Goal: Task Accomplishment & Management: Manage account settings

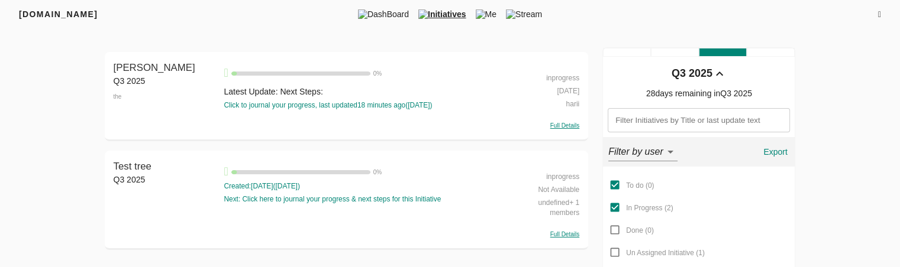
click at [557, 121] on div "Full Details" at bounding box center [544, 124] width 70 height 11
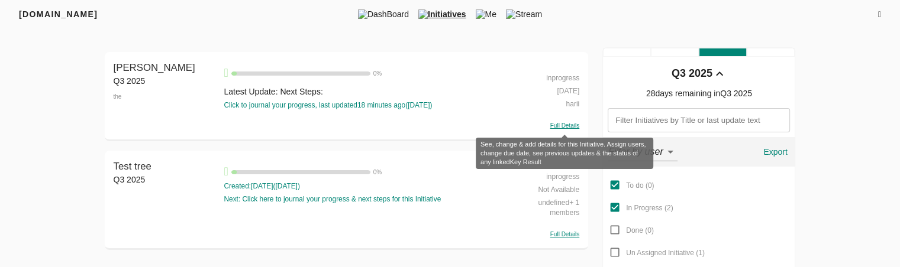
click at [557, 127] on span "Full Details" at bounding box center [564, 125] width 29 height 7
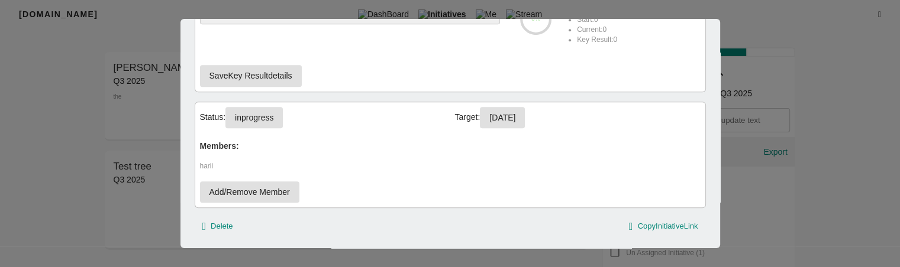
scroll to position [582, 0]
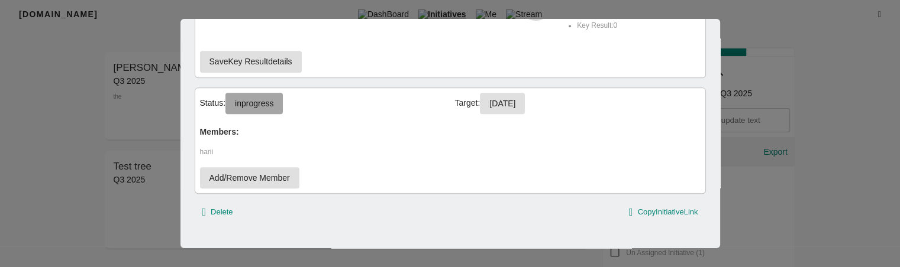
click at [272, 106] on span "inprogress" at bounding box center [254, 103] width 38 height 15
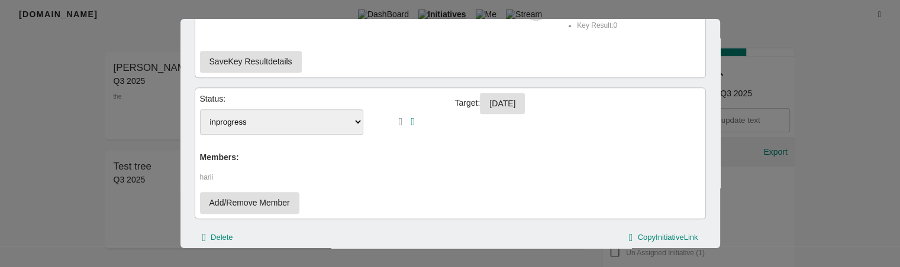
click at [272, 122] on select "To-Do inprogress" at bounding box center [282, 121] width 164 height 25
select select "To-Do"
click at [200, 109] on select "To-Do inprogress" at bounding box center [282, 121] width 164 height 25
click at [416, 115] on button "button" at bounding box center [413, 122] width 8 height 14
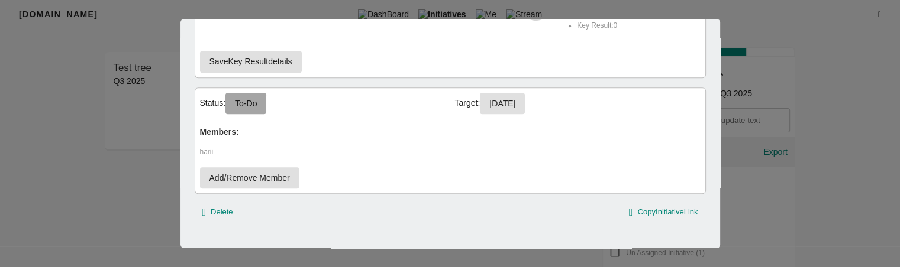
click at [252, 102] on span "To-Do" at bounding box center [246, 103] width 22 height 15
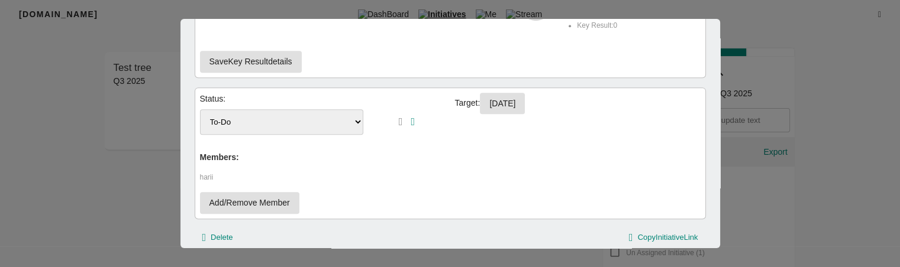
click at [270, 120] on select "To-Do inprogress" at bounding box center [282, 121] width 164 height 25
click at [265, 121] on select "To-Do inprogress" at bounding box center [282, 121] width 164 height 25
select select "inprogress"
click at [200, 109] on select "To-Do inprogress" at bounding box center [282, 121] width 164 height 25
click at [409, 118] on button "button" at bounding box center [413, 122] width 8 height 14
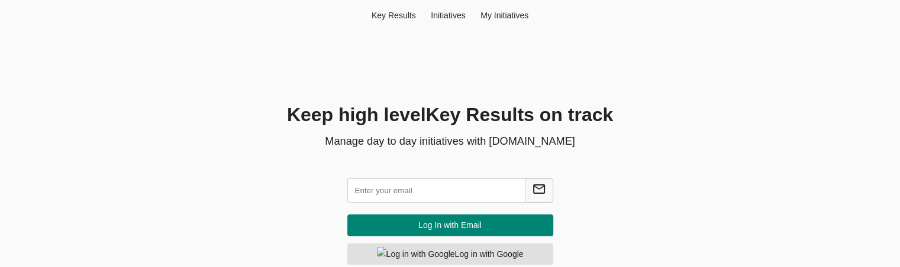
click at [390, 188] on input "text" at bounding box center [436, 191] width 178 height 24
type input "hema@agilecyber.com"
click at [458, 225] on span "Log In with Email" at bounding box center [450, 225] width 187 height 15
click at [409, 191] on input "text" at bounding box center [436, 191] width 178 height 24
type input "hema@agilecyber.com"
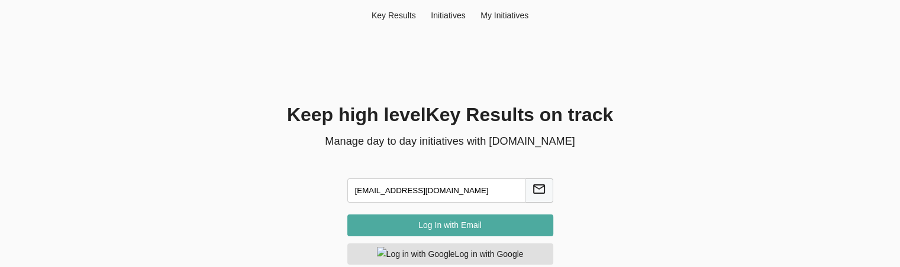
click at [451, 224] on span "Log In with Email" at bounding box center [450, 225] width 187 height 15
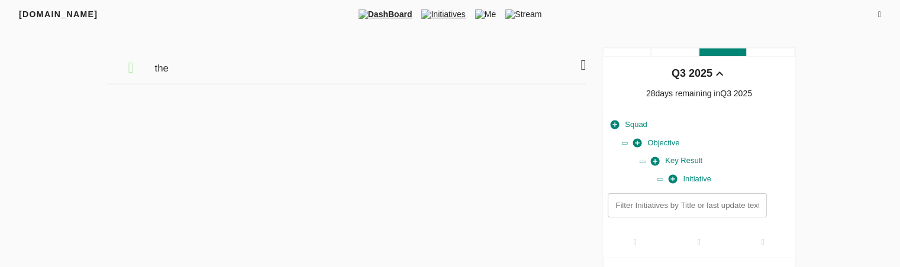
click at [450, 20] on span "Initiatives" at bounding box center [442, 14] width 53 height 12
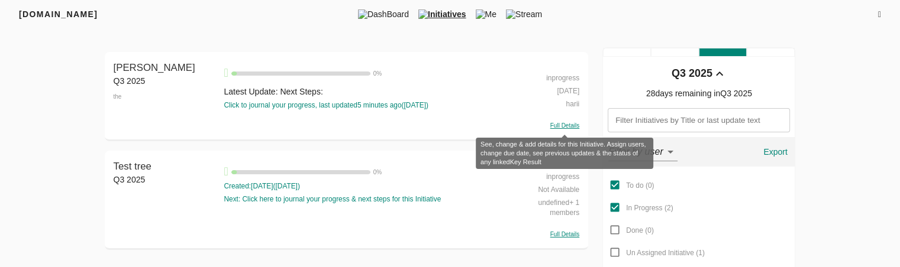
click at [561, 124] on span "Full Details" at bounding box center [564, 125] width 29 height 7
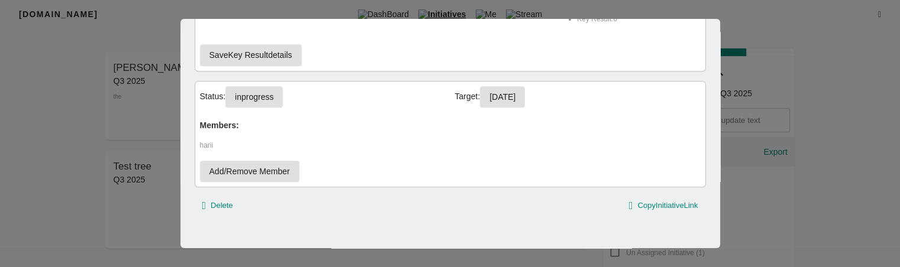
scroll to position [2, 0]
click at [272, 105] on button "inprogress" at bounding box center [253, 97] width 57 height 22
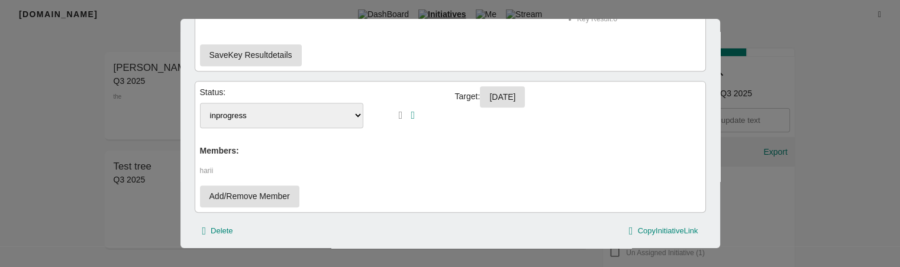
click at [270, 107] on select "To-Do inprogress" at bounding box center [282, 115] width 164 height 25
select select "To-Do"
click at [200, 103] on select "To-Do inprogress" at bounding box center [282, 115] width 164 height 25
click at [411, 110] on icon "button" at bounding box center [413, 115] width 4 height 11
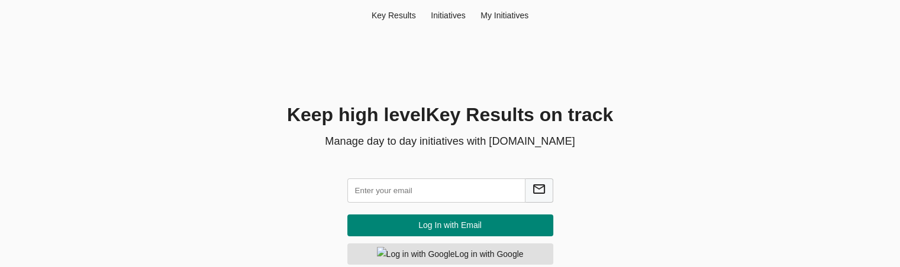
click at [408, 183] on input "text" at bounding box center [436, 191] width 178 height 24
type input "hw"
click at [408, 187] on input "text" at bounding box center [436, 191] width 178 height 24
type input "[EMAIL_ADDRESS][DOMAIN_NAME]"
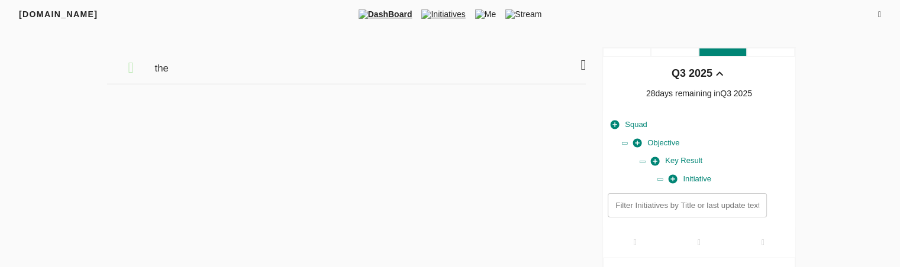
click at [443, 14] on span "Initiatives" at bounding box center [442, 14] width 53 height 12
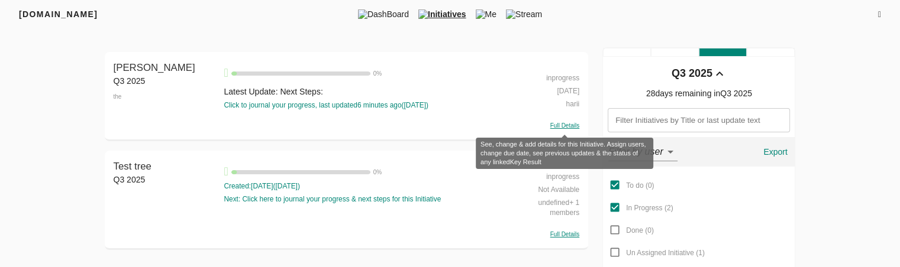
click at [573, 128] on span "Full Details" at bounding box center [564, 125] width 29 height 7
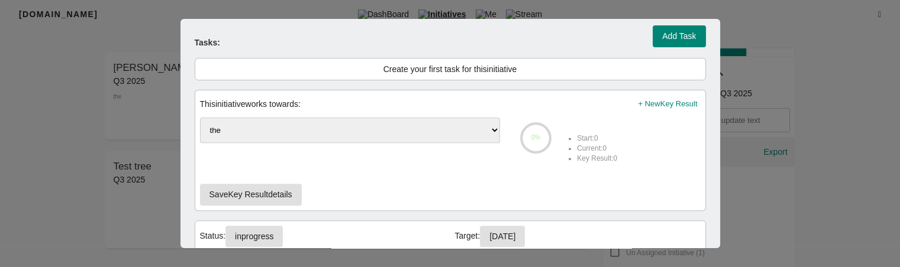
scroll to position [589, 0]
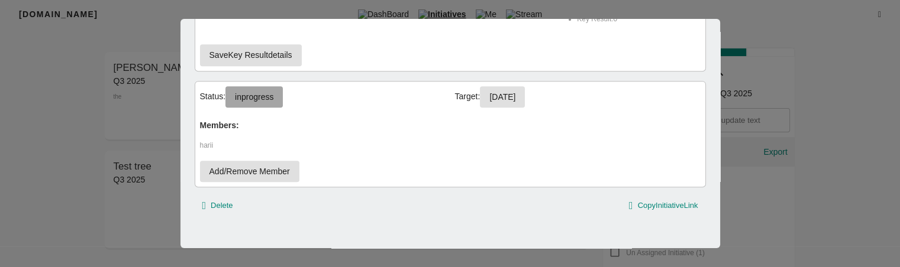
click at [261, 98] on span "inprogress" at bounding box center [254, 97] width 38 height 15
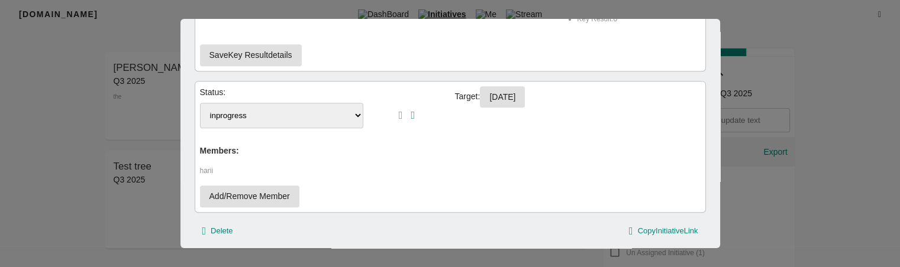
click at [278, 120] on select "To-Do inprogress" at bounding box center [282, 115] width 164 height 25
select select "To-Do"
click at [200, 103] on select "To-Do inprogress" at bounding box center [282, 115] width 164 height 25
click at [411, 114] on icon "button" at bounding box center [413, 115] width 4 height 11
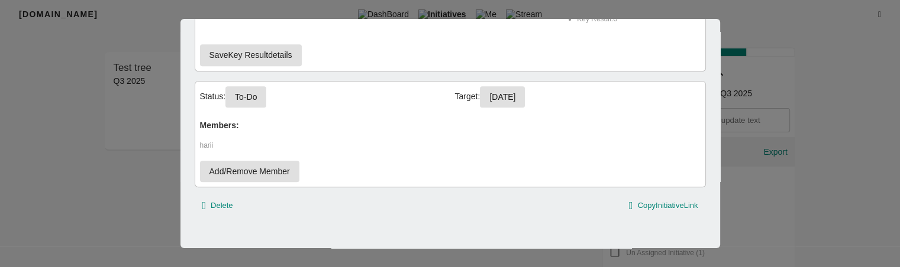
click at [84, 191] on div at bounding box center [450, 133] width 900 height 267
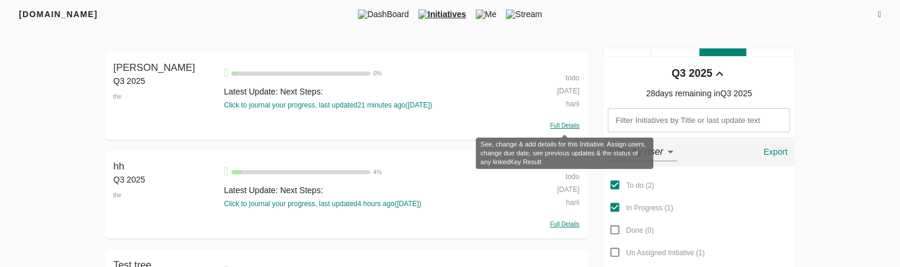
click at [564, 123] on span "Full Details" at bounding box center [564, 125] width 29 height 7
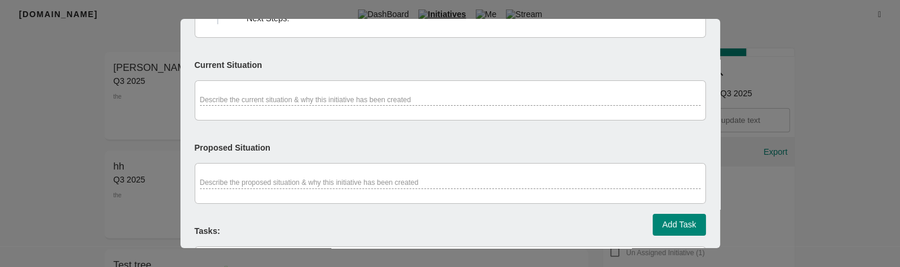
scroll to position [589, 0]
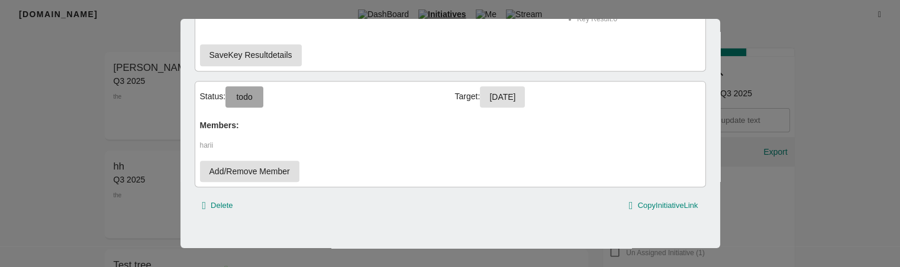
click at [251, 95] on span "todo" at bounding box center [244, 97] width 19 height 15
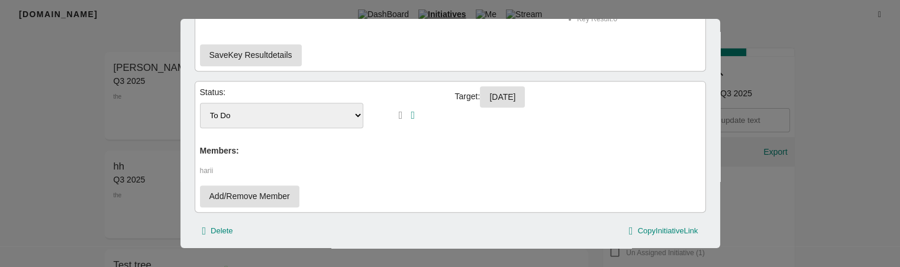
click at [310, 125] on select "To Do inprogress" at bounding box center [282, 115] width 164 height 25
select select "inprogress"
click at [200, 103] on select "To Do inprogress" at bounding box center [282, 115] width 164 height 25
click at [411, 110] on icon "button" at bounding box center [413, 115] width 4 height 11
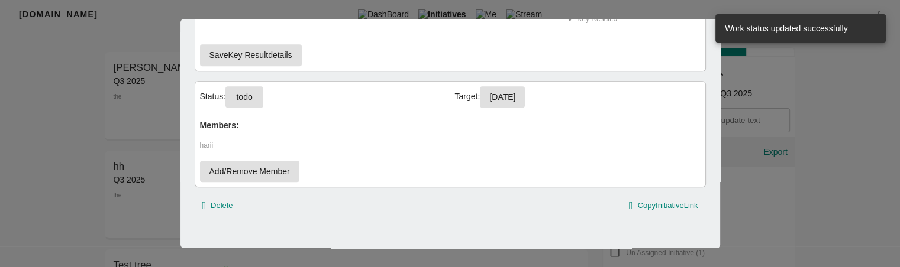
click at [809, 204] on div at bounding box center [450, 133] width 900 height 267
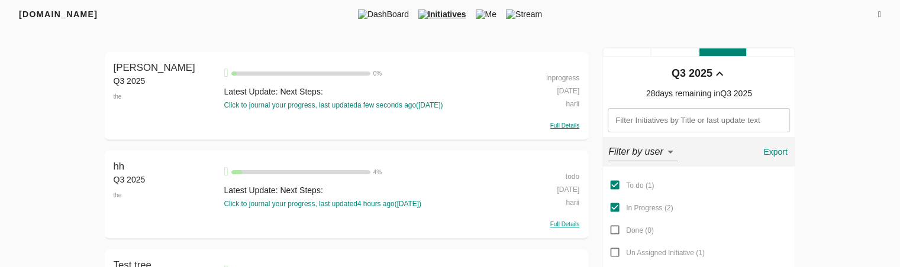
click at [560, 125] on span "Full Details" at bounding box center [564, 125] width 29 height 7
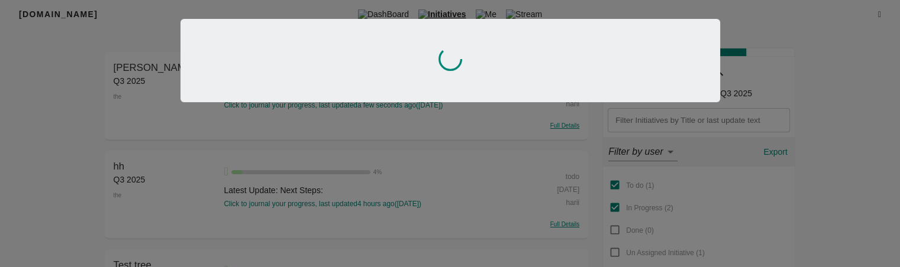
scroll to position [2, 0]
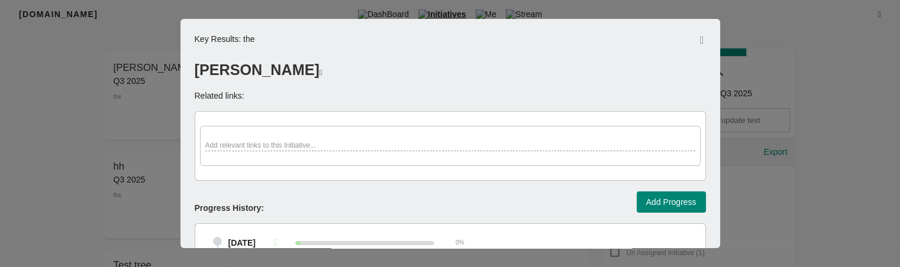
click at [780, 66] on div at bounding box center [450, 133] width 900 height 267
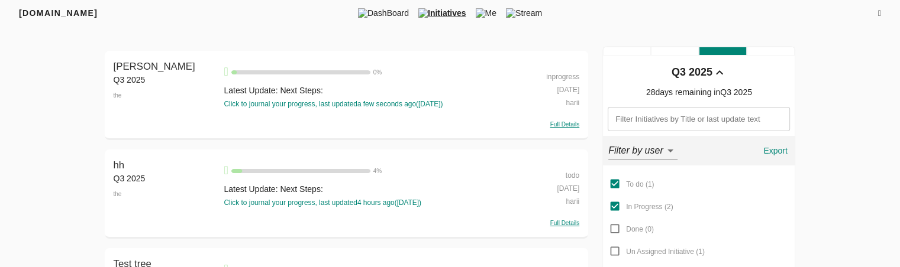
scroll to position [0, 0]
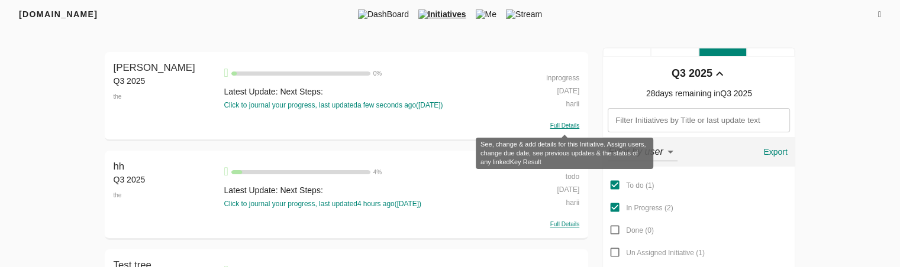
click at [570, 127] on span "Full Details" at bounding box center [564, 125] width 29 height 7
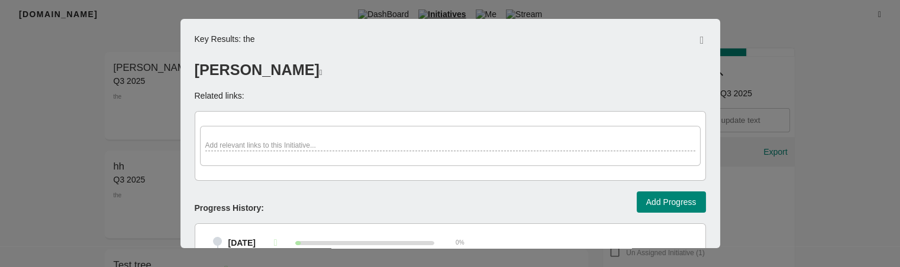
scroll to position [589, 0]
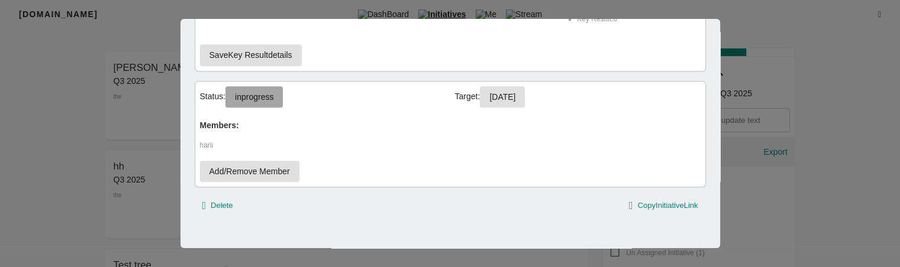
click at [272, 92] on span "inprogress" at bounding box center [254, 97] width 38 height 15
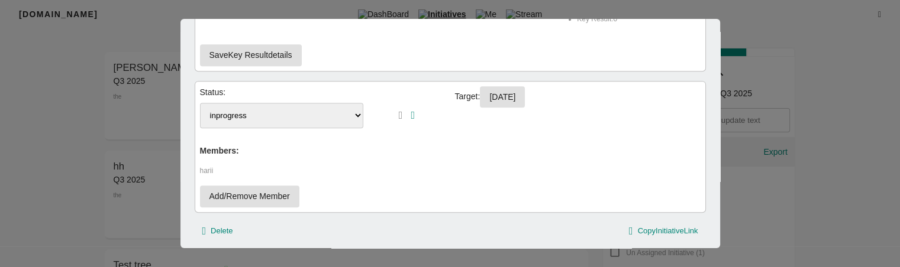
drag, startPoint x: 303, startPoint y: 114, endPoint x: 286, endPoint y: 131, distance: 24.3
click at [286, 131] on div "Status: To Do inprogress Target: 30-09-2025 Members: harii Add/Remove Member" at bounding box center [450, 147] width 511 height 132
select select "To Do"
click at [200, 103] on select "To Do inprogress" at bounding box center [282, 115] width 164 height 25
click at [411, 115] on icon "button" at bounding box center [413, 115] width 4 height 11
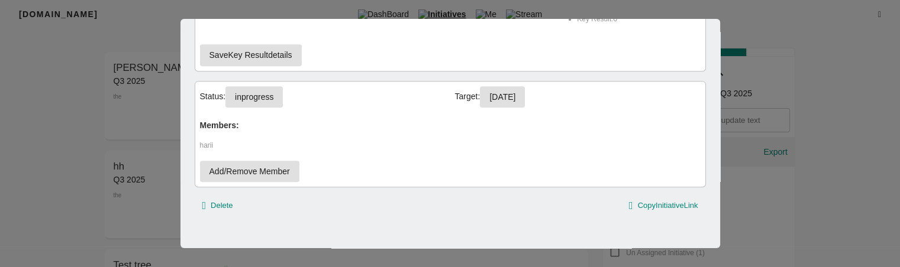
drag, startPoint x: 288, startPoint y: 100, endPoint x: 271, endPoint y: 98, distance: 17.3
click at [271, 98] on div "Status: inprogress" at bounding box center [322, 97] width 245 height 22
click at [271, 98] on span "inprogress" at bounding box center [254, 97] width 38 height 15
select select "inprogress"
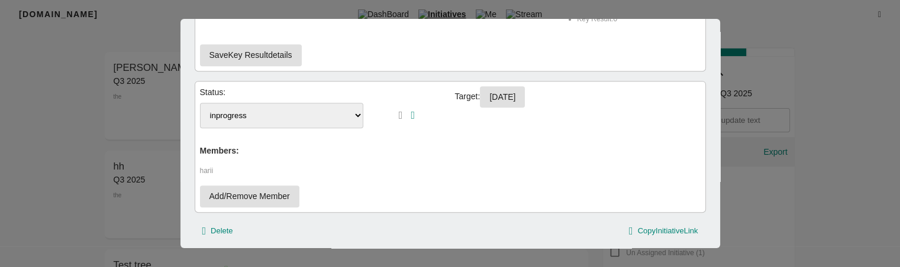
click at [269, 110] on select "To Do inprogress" at bounding box center [282, 115] width 164 height 25
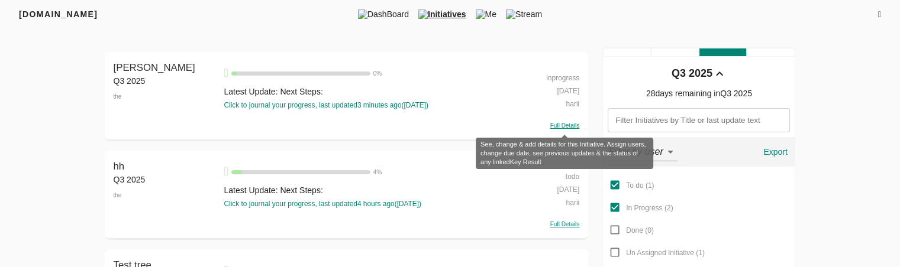
click at [566, 125] on span "Full Details" at bounding box center [564, 125] width 29 height 7
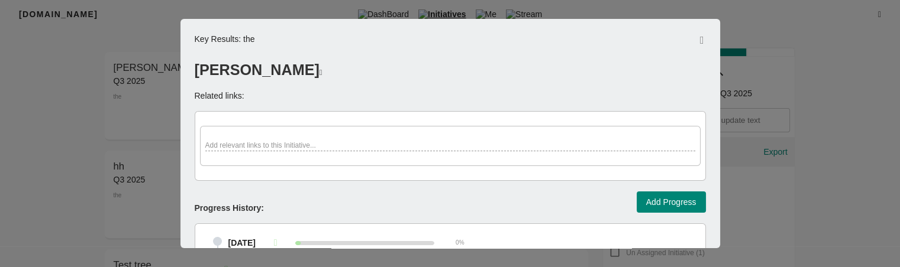
scroll to position [589, 0]
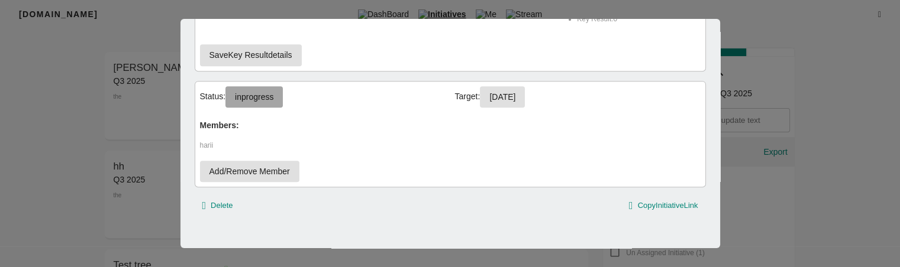
click at [263, 92] on span "inprogress" at bounding box center [254, 97] width 38 height 15
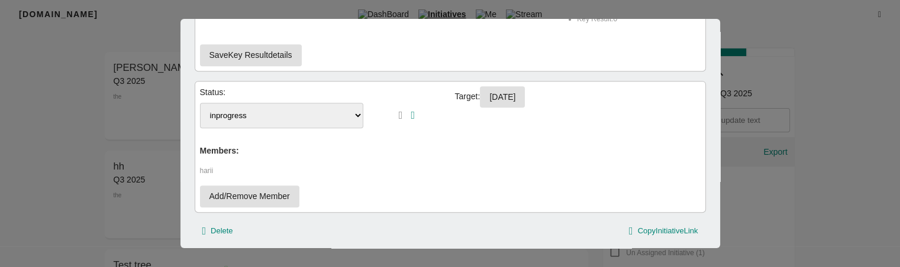
click at [296, 119] on select "To Do inprogress" at bounding box center [282, 115] width 164 height 25
select select "To Do"
click at [200, 103] on select "To Do inprogress" at bounding box center [282, 115] width 164 height 25
click at [412, 110] on icon "button" at bounding box center [413, 115] width 4 height 11
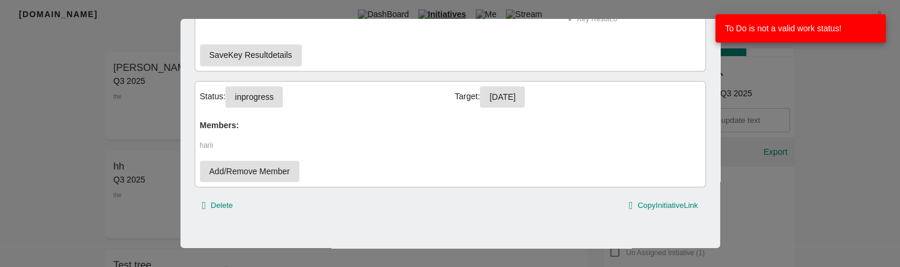
click at [250, 98] on span "inprogress" at bounding box center [254, 97] width 38 height 15
select select "inprogress"
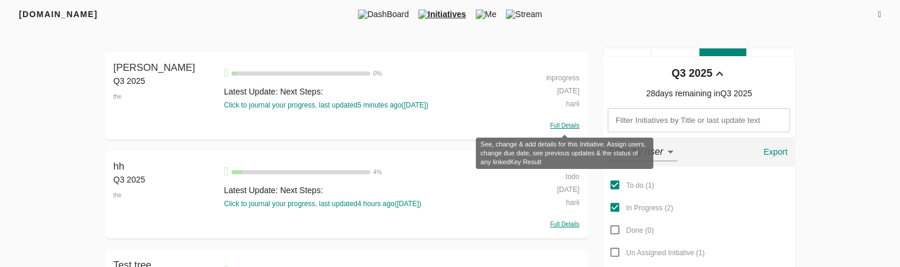
click at [562, 125] on span "Full Details" at bounding box center [564, 125] width 29 height 7
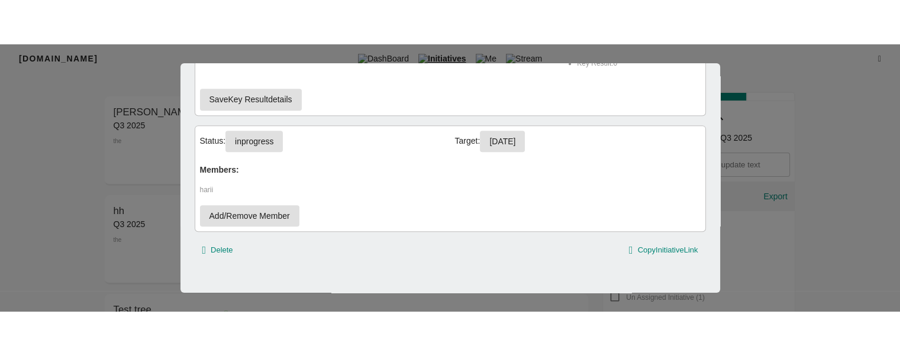
scroll to position [2, 0]
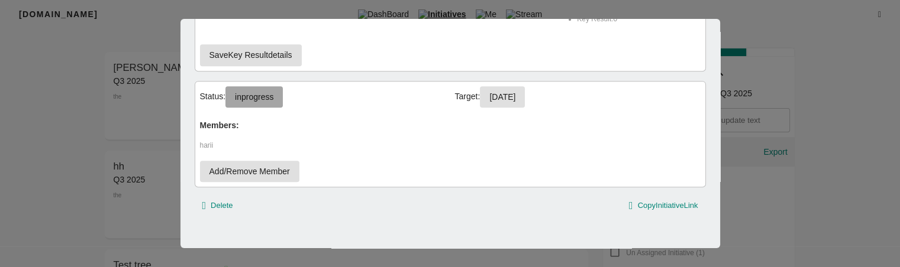
click at [253, 96] on span "inprogress" at bounding box center [254, 97] width 38 height 15
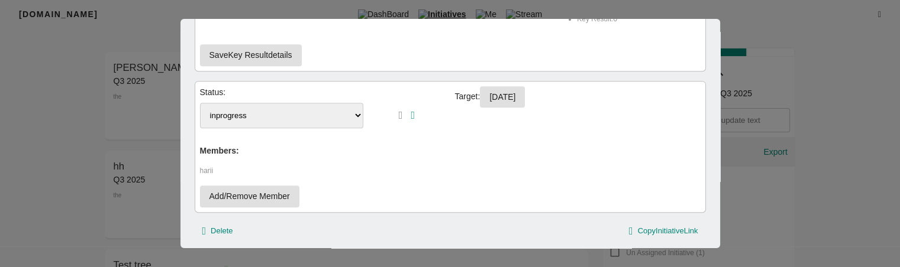
click at [286, 123] on select "To Do inprogress" at bounding box center [282, 115] width 164 height 25
click at [296, 112] on select "To Do inprogress" at bounding box center [282, 115] width 164 height 25
select select "todo"
click at [200, 103] on select "To Do inprogress" at bounding box center [282, 115] width 164 height 25
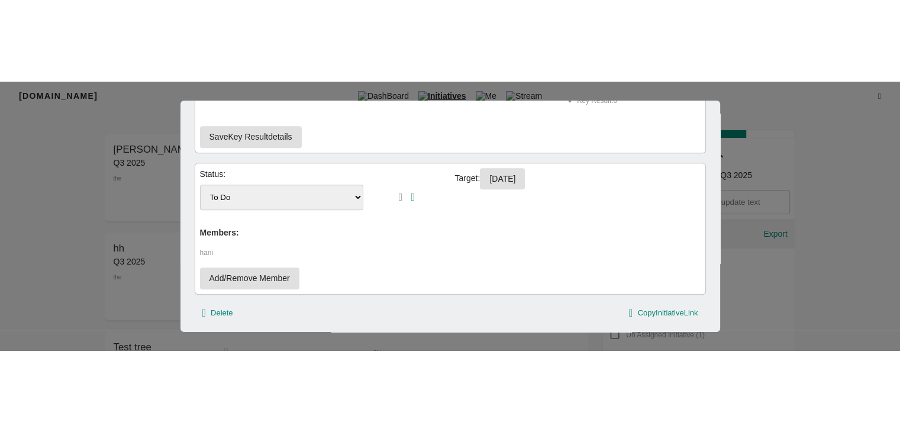
scroll to position [525, 0]
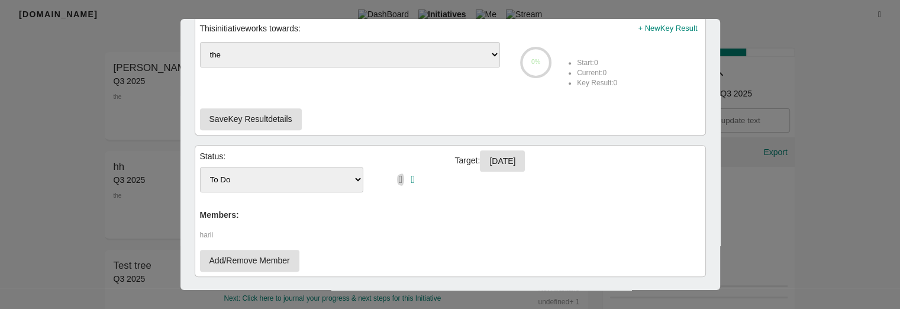
click at [399, 176] on icon "button" at bounding box center [401, 179] width 4 height 11
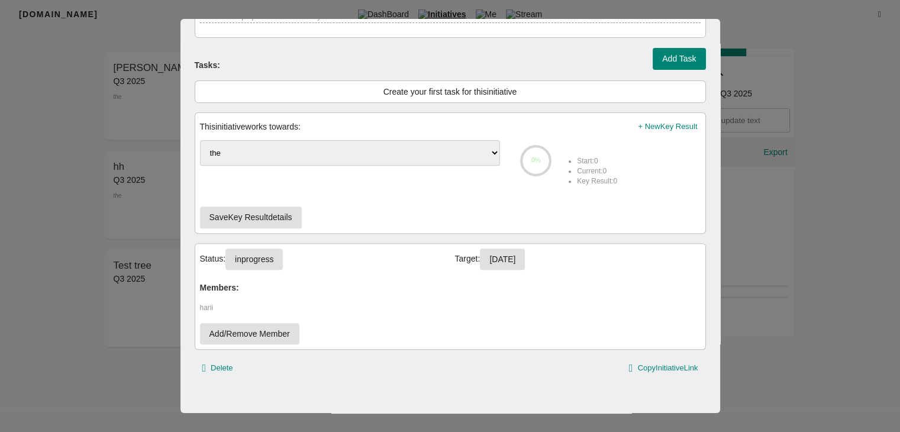
scroll to position [424, 0]
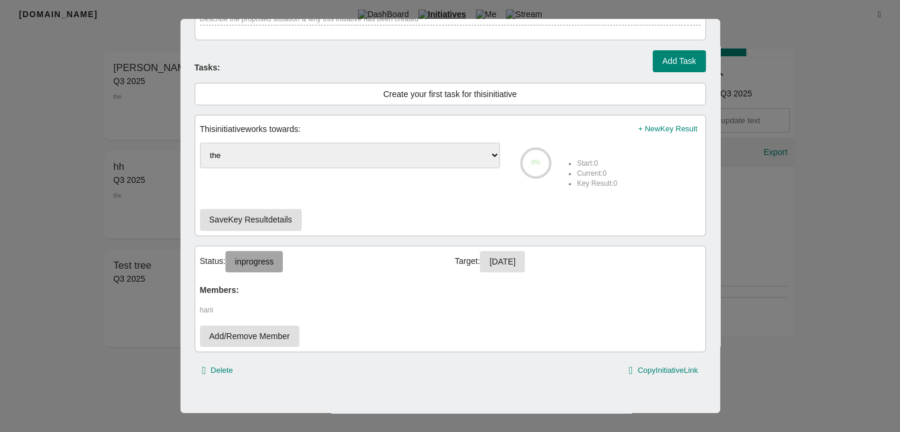
click at [272, 266] on span "inprogress" at bounding box center [254, 261] width 38 height 15
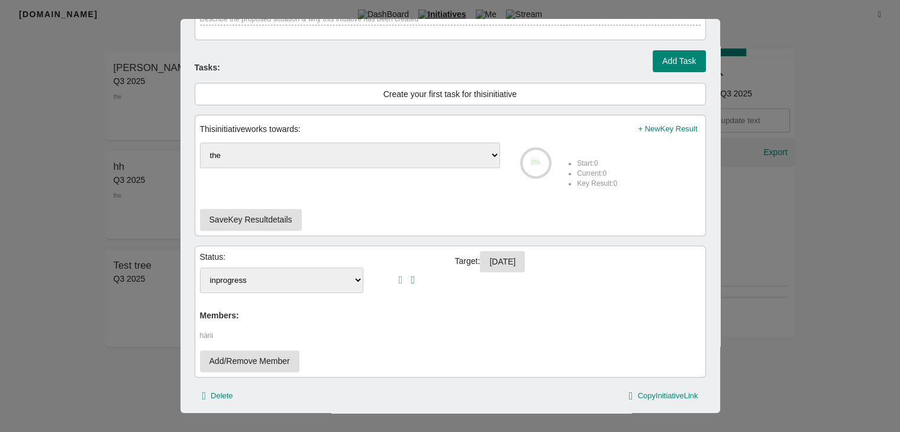
click at [325, 267] on select "To Do inprogress" at bounding box center [282, 279] width 164 height 25
click at [485, 267] on div "Target: [DATE]" at bounding box center [577, 274] width 245 height 47
click at [499, 267] on div "Target: [DATE]" at bounding box center [577, 274] width 245 height 47
click at [431, 267] on div "To Do inprogress" at bounding box center [322, 280] width 245 height 35
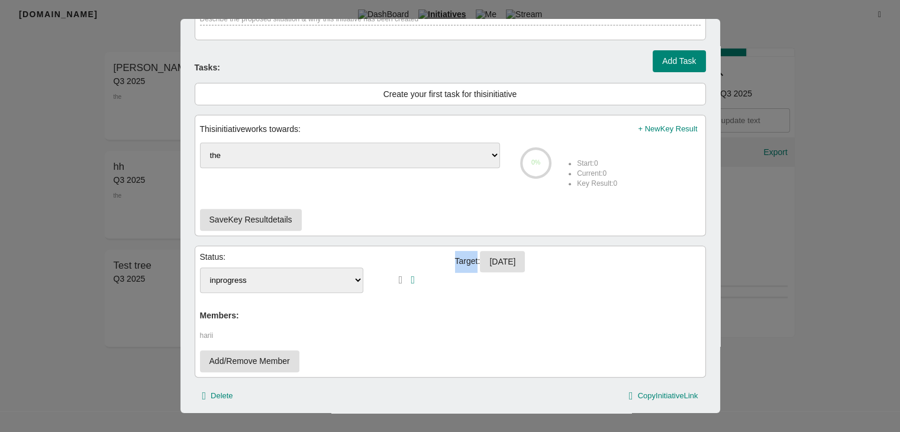
click at [431, 267] on div "To Do inprogress" at bounding box center [322, 280] width 245 height 35
click at [483, 267] on div "Target: [DATE]" at bounding box center [577, 274] width 245 height 47
click at [468, 267] on div "Target: [DATE]" at bounding box center [577, 274] width 245 height 47
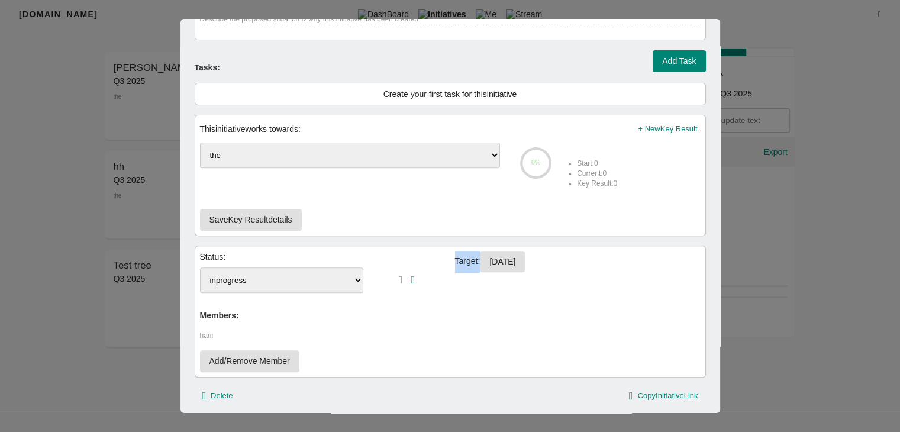
click at [468, 267] on div "Target: [DATE]" at bounding box center [577, 274] width 245 height 47
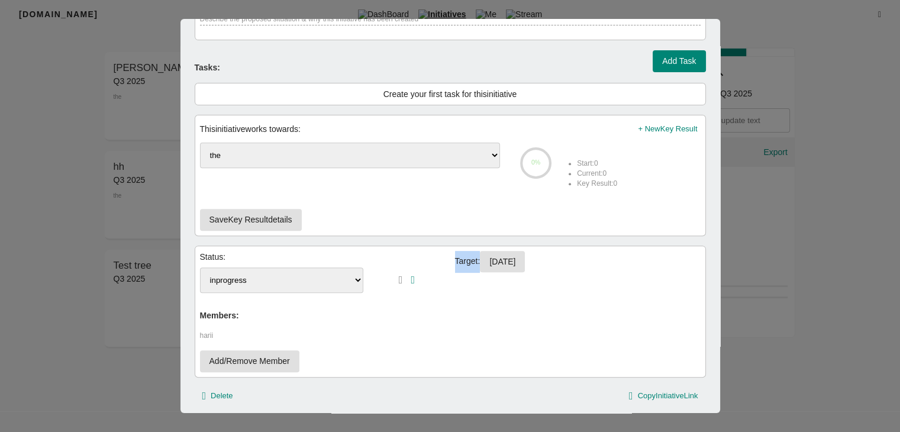
click at [468, 267] on div "Target: [DATE]" at bounding box center [577, 274] width 245 height 47
click at [510, 222] on div "This initiative works towards: + New Key Result Select the Key Result this Init…" at bounding box center [450, 175] width 511 height 121
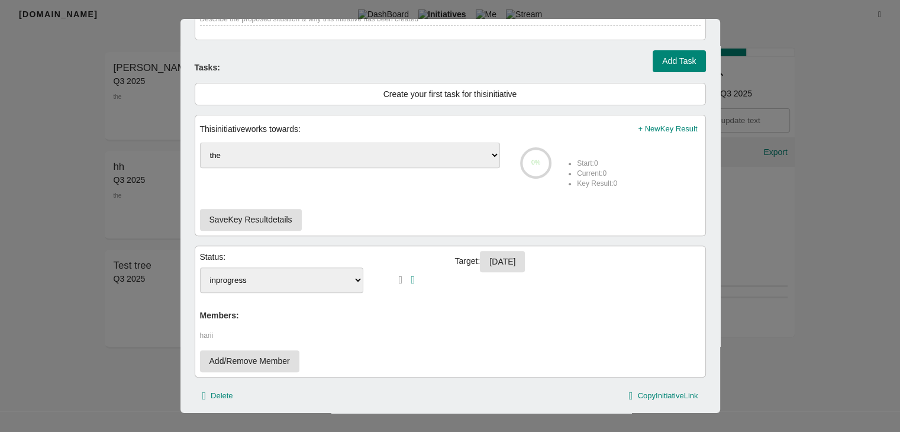
click at [471, 267] on div "Target: [DATE]" at bounding box center [577, 274] width 245 height 47
click at [286, 267] on select "To Do inprogress" at bounding box center [282, 279] width 164 height 25
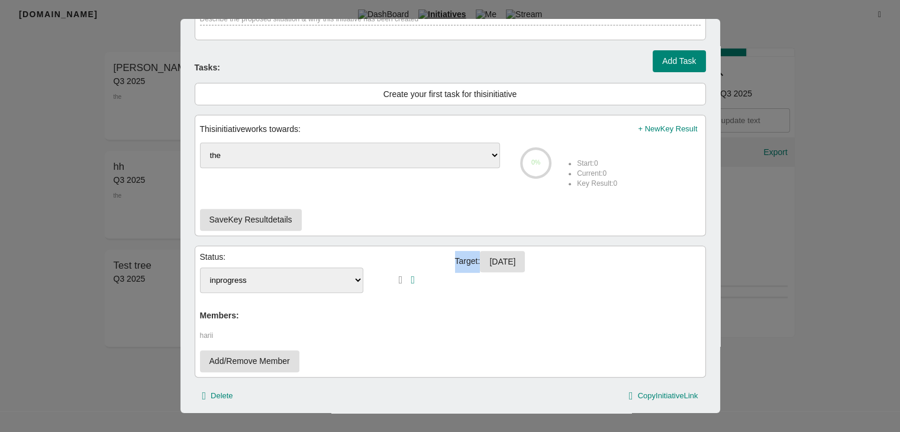
select select "todo"
click at [200, 267] on select "To Do inprogress" at bounding box center [282, 279] width 164 height 25
click at [414, 267] on icon "button" at bounding box center [413, 279] width 4 height 11
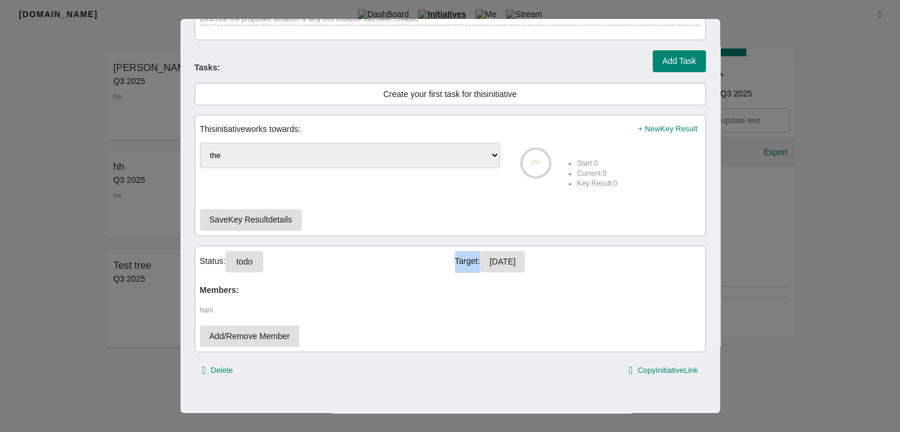
click at [704, 254] on div "Key Result s: the [PERSON_NAME] Related links: Add relevant links to this Initi…" at bounding box center [449, 216] width 539 height 394
click at [768, 193] on div at bounding box center [450, 216] width 900 height 432
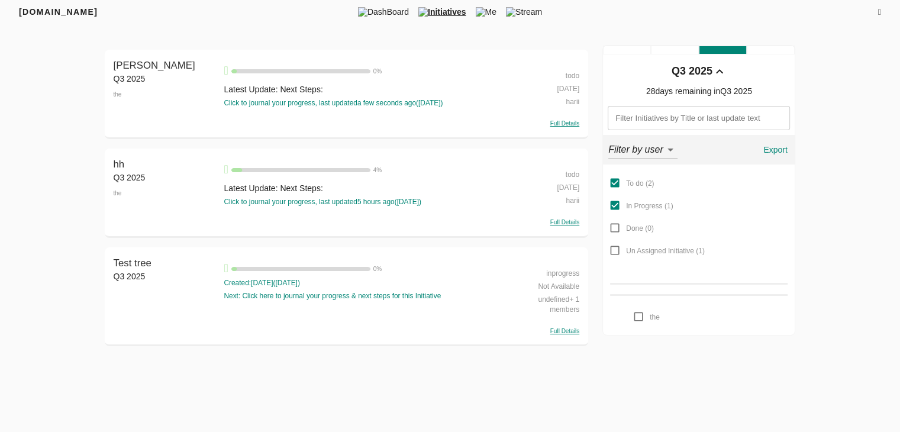
scroll to position [0, 0]
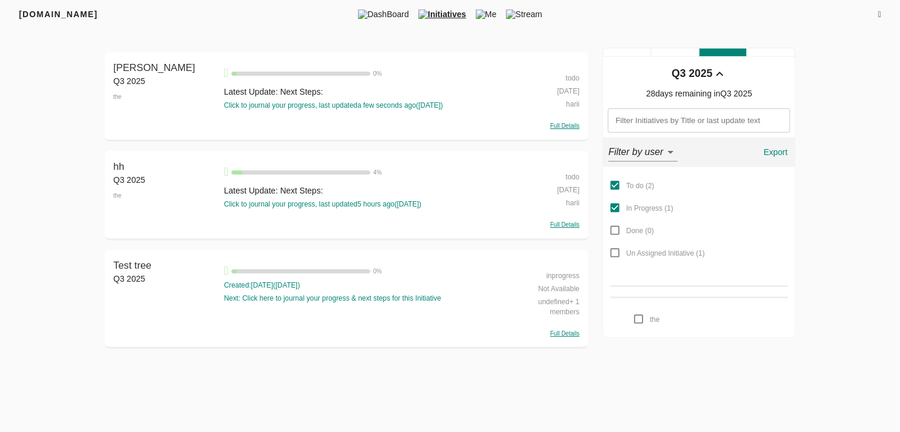
click at [709, 118] on input "text" at bounding box center [698, 120] width 182 height 24
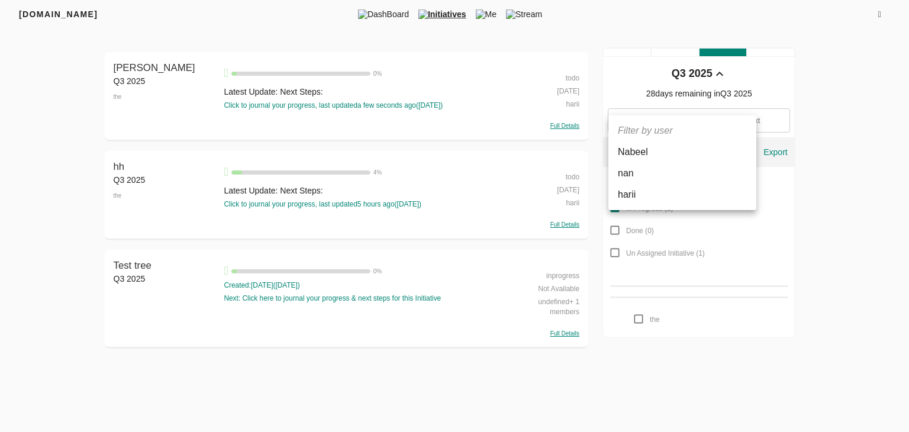
click at [674, 155] on body "[DOMAIN_NAME] DashBoard Initiatives Me Stream Filters Q3 2025 [PERSON_NAME] Q3 …" at bounding box center [454, 179] width 909 height 358
click at [899, 197] on div at bounding box center [454, 216] width 909 height 432
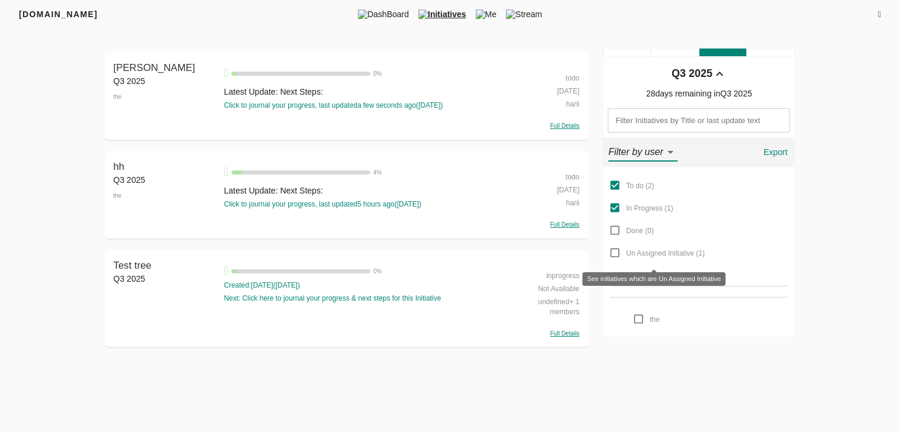
click at [616, 251] on input "Un Assigned Initiative ( 1 )" at bounding box center [614, 252] width 22 height 22
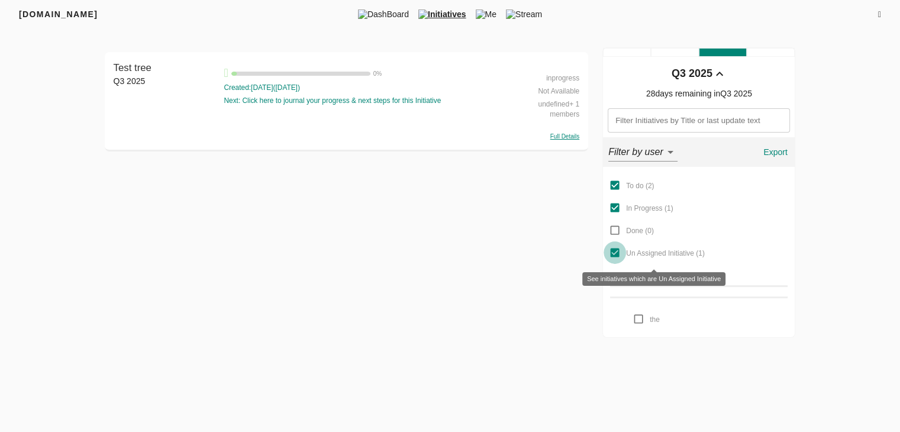
click at [616, 251] on input "Un Assigned Initiative ( 1 )" at bounding box center [614, 252] width 22 height 22
checkbox input "false"
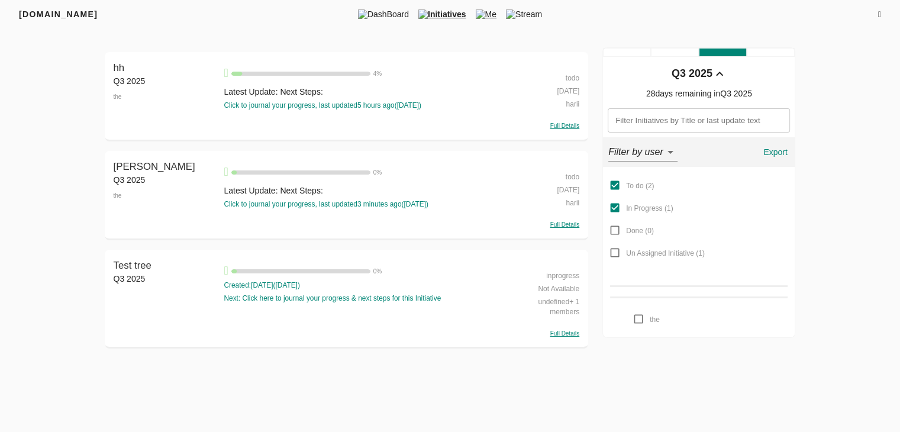
click at [500, 14] on span "Me" at bounding box center [486, 14] width 30 height 12
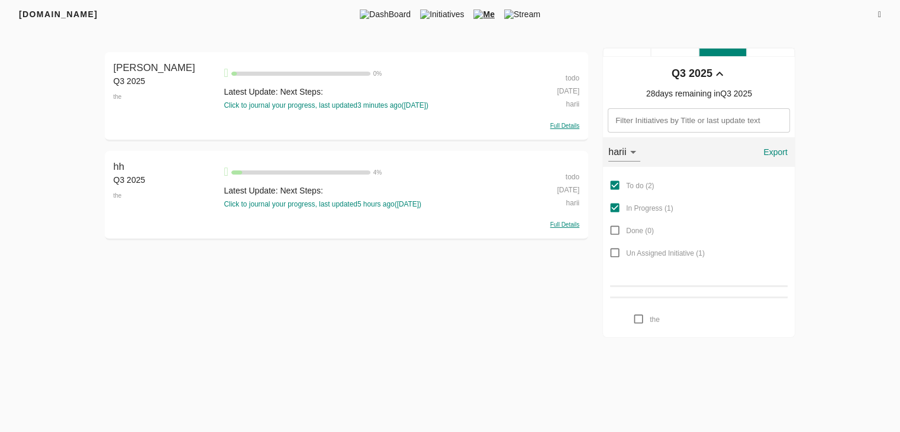
click at [560, 121] on div "Full Details" at bounding box center [544, 124] width 70 height 11
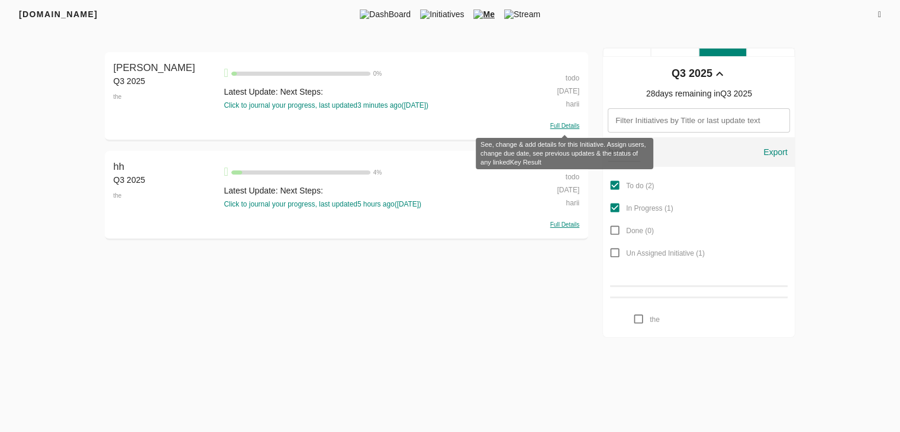
click at [563, 126] on span "Full Details" at bounding box center [564, 125] width 29 height 7
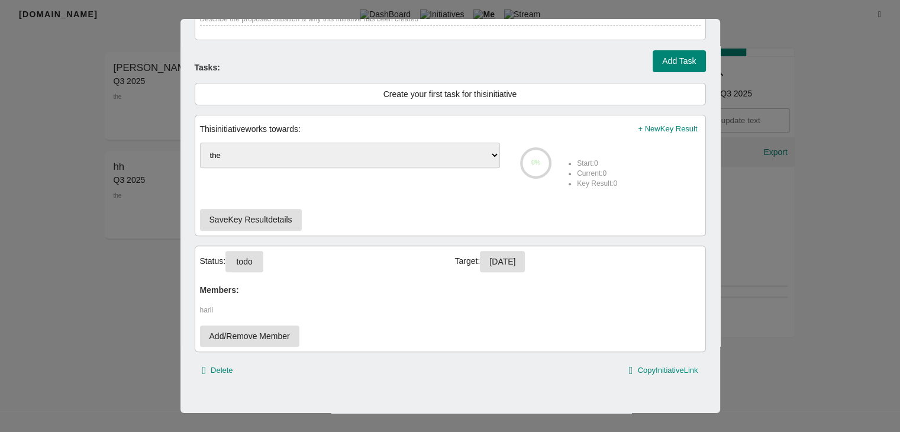
scroll to position [4, 0]
click at [245, 258] on span "todo" at bounding box center [244, 261] width 19 height 15
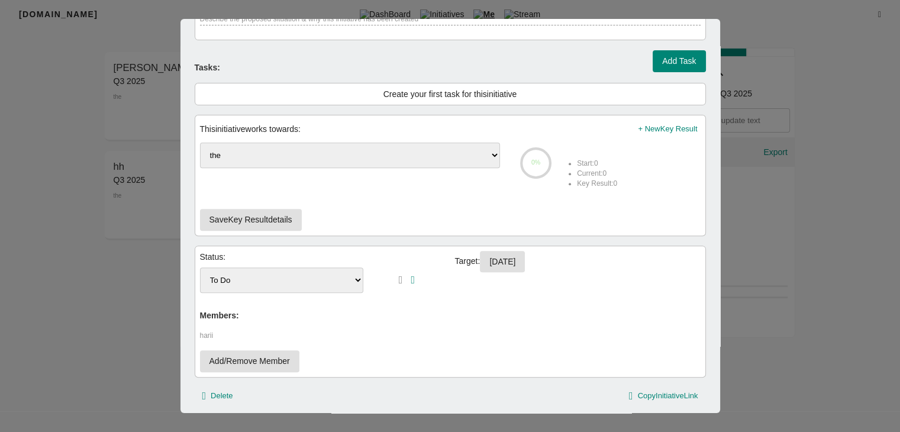
click at [258, 267] on select "To Do inprogress" at bounding box center [282, 279] width 164 height 25
click at [399, 267] on icon "button" at bounding box center [401, 279] width 4 height 11
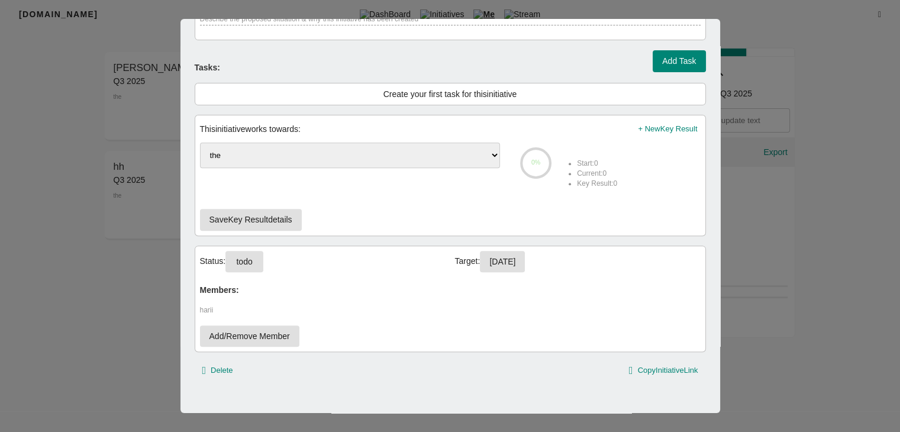
scroll to position [0, 0]
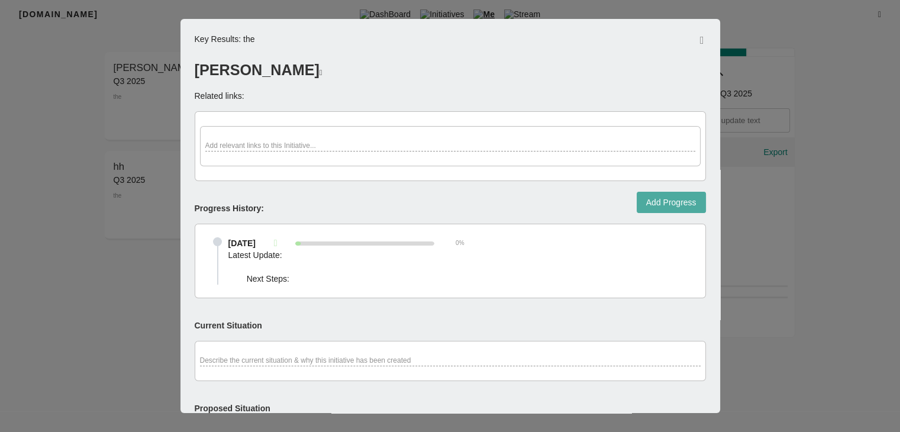
click at [653, 203] on span "Add Progress" at bounding box center [671, 202] width 50 height 15
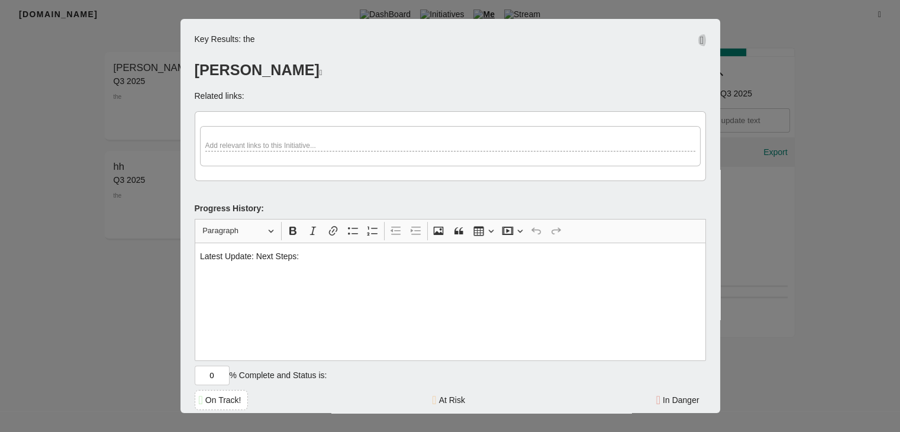
click at [700, 42] on icon "button" at bounding box center [702, 40] width 4 height 11
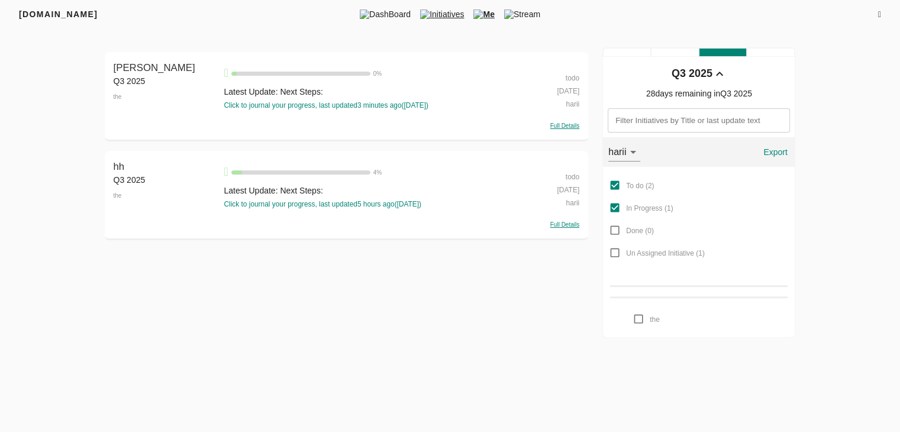
click at [424, 11] on img at bounding box center [424, 13] width 9 height 9
